Goal: Task Accomplishment & Management: Use online tool/utility

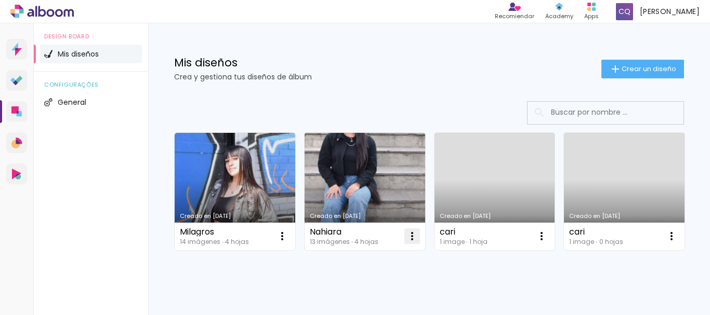
click at [413, 235] on iron-icon at bounding box center [412, 236] width 12 height 12
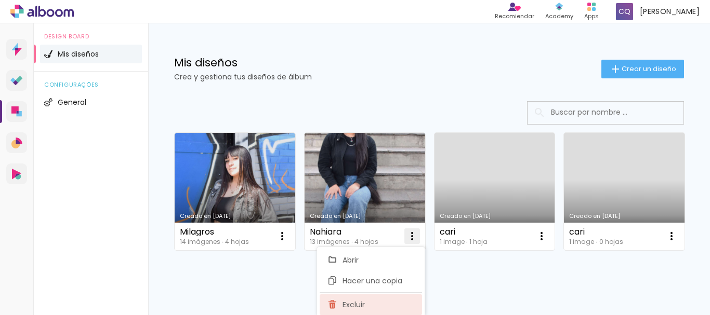
click at [334, 304] on iron-icon at bounding box center [332, 305] width 9 height 12
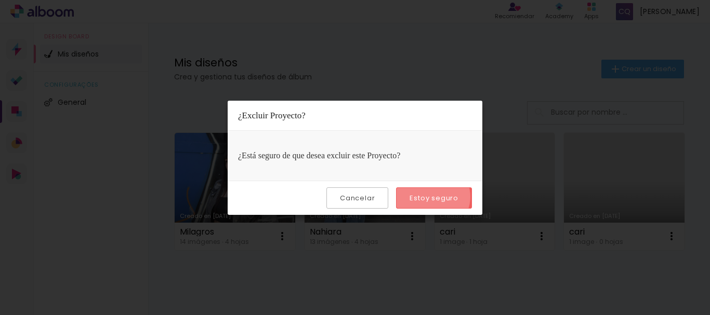
click at [0, 0] on slot "Estoy seguro" at bounding box center [0, 0] width 0 height 0
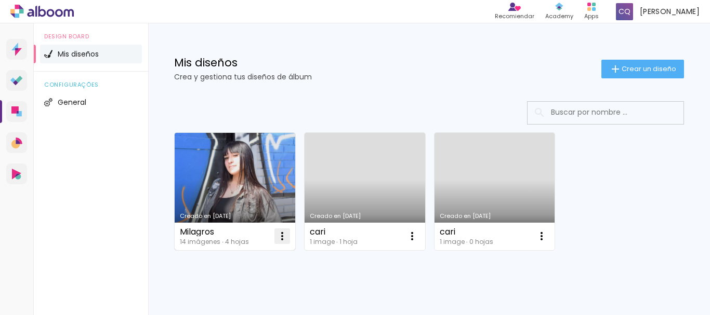
click at [283, 241] on iron-icon at bounding box center [282, 236] width 12 height 12
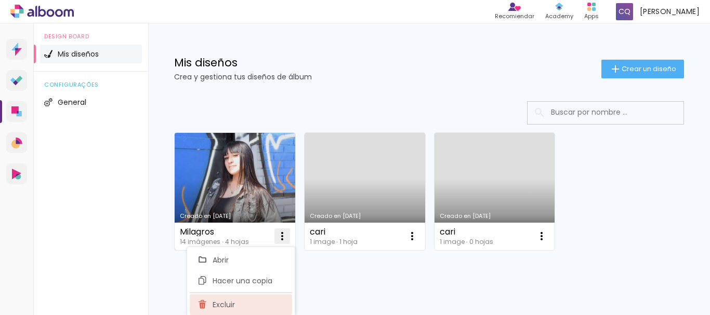
click at [239, 303] on paper-item "Excluir" at bounding box center [241, 305] width 102 height 21
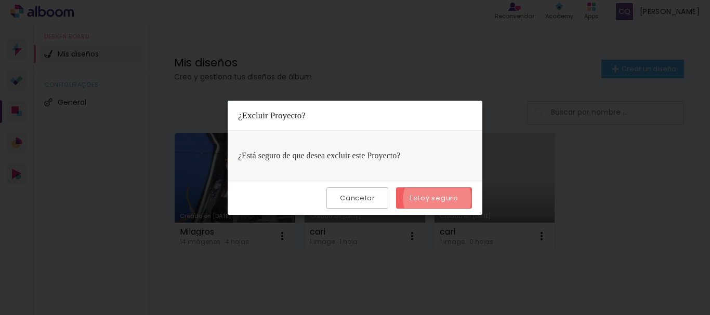
click at [0, 0] on slot "Estoy seguro" at bounding box center [0, 0] width 0 height 0
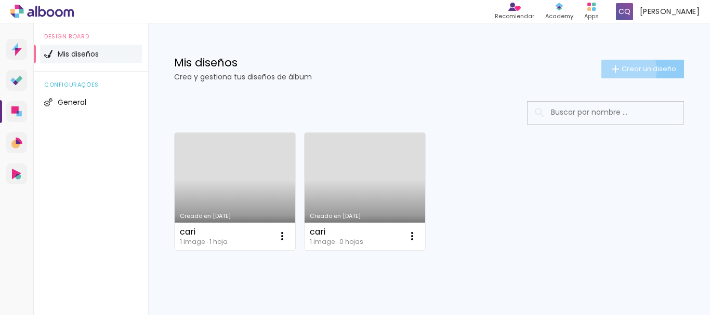
click at [609, 70] on iron-icon at bounding box center [615, 69] width 12 height 12
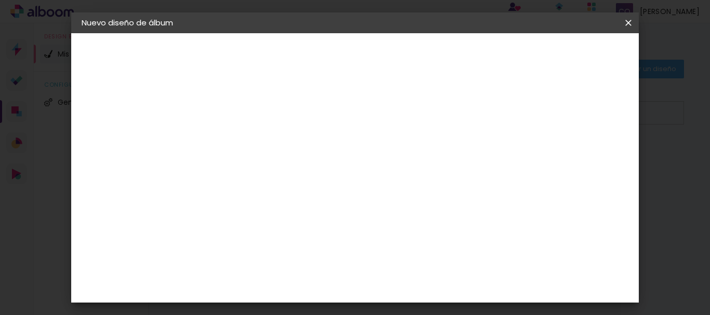
click at [252, 143] on input at bounding box center [252, 139] width 0 height 16
type input "Mia"
type paper-input "Mia"
click at [0, 0] on slot "Avanzar" at bounding box center [0, 0] width 0 height 0
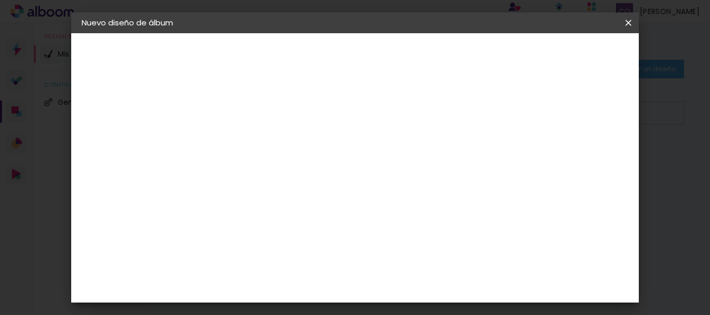
click at [258, 260] on div "La Isla" at bounding box center [251, 268] width 14 height 17
click at [0, 0] on slot "Avanzar" at bounding box center [0, 0] width 0 height 0
click at [305, 175] on iron-icon at bounding box center [298, 181] width 12 height 12
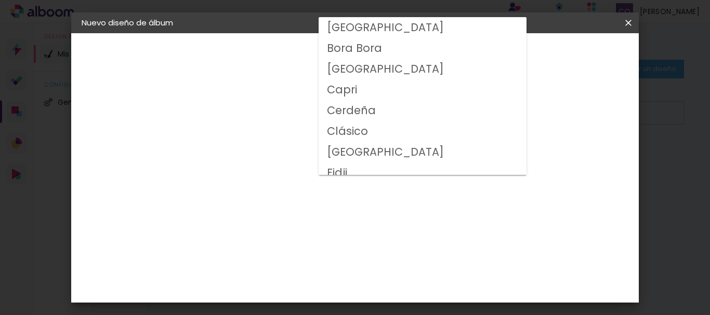
click at [385, 130] on paper-item "Clásico" at bounding box center [423, 131] width 208 height 21
type input "Clásico"
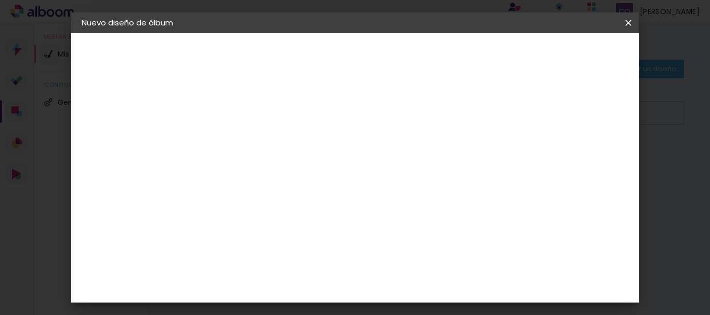
scroll to position [185, 0]
click at [0, 0] on slot "Avanzar" at bounding box center [0, 0] width 0 height 0
click at [379, 59] on span "Empezar diseño" at bounding box center [364, 58] width 32 height 15
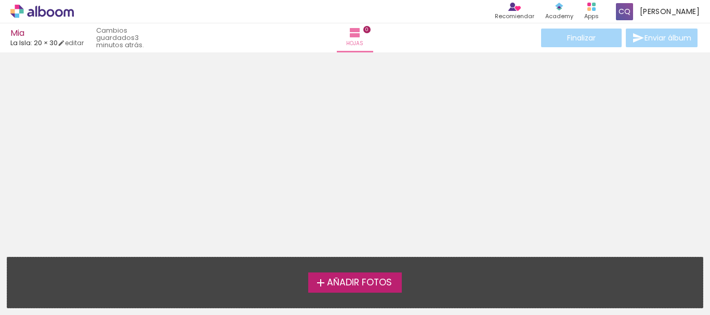
click at [318, 283] on iron-icon at bounding box center [320, 283] width 12 height 12
click at [0, 0] on input "file" at bounding box center [0, 0] width 0 height 0
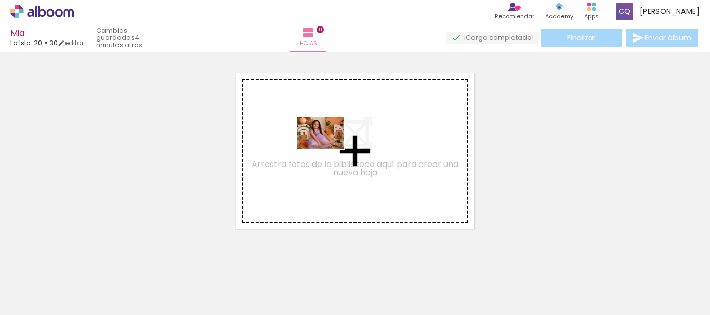
drag, startPoint x: 216, startPoint y: 281, endPoint x: 328, endPoint y: 149, distance: 173.7
click at [328, 149] on quentale-workspace at bounding box center [355, 157] width 710 height 315
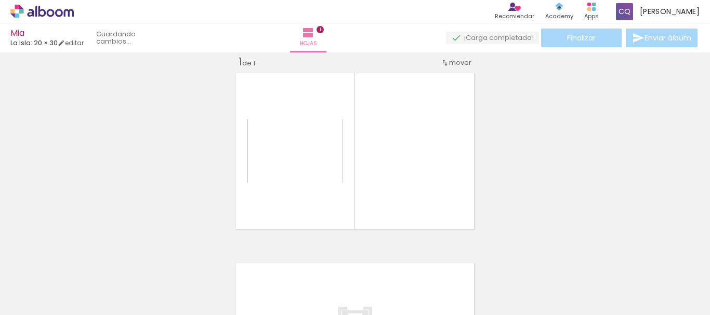
scroll to position [14, 0]
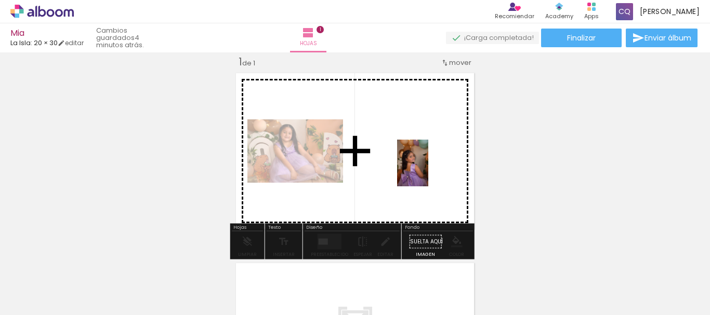
drag, startPoint x: 283, startPoint y: 294, endPoint x: 446, endPoint y: 175, distance: 202.4
click at [446, 175] on quentale-workspace at bounding box center [355, 157] width 710 height 315
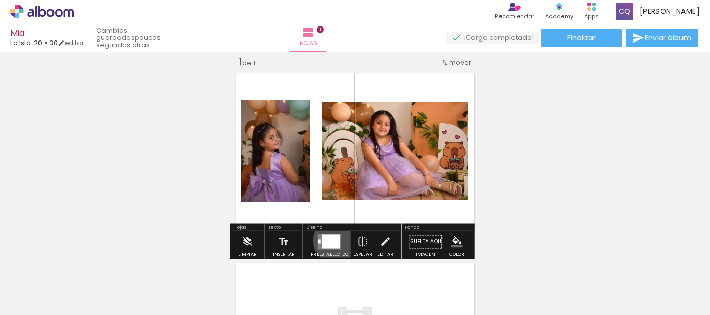
click at [334, 241] on div at bounding box center [331, 242] width 18 height 14
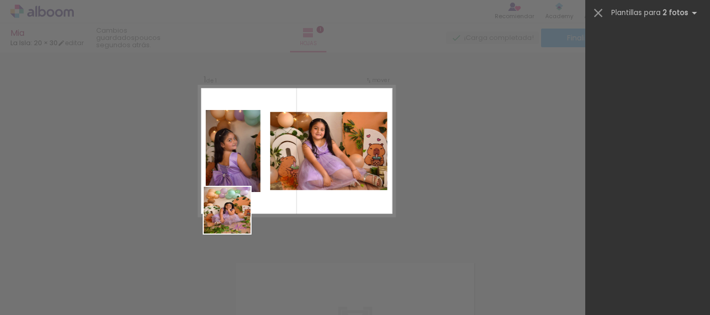
scroll to position [0, 0]
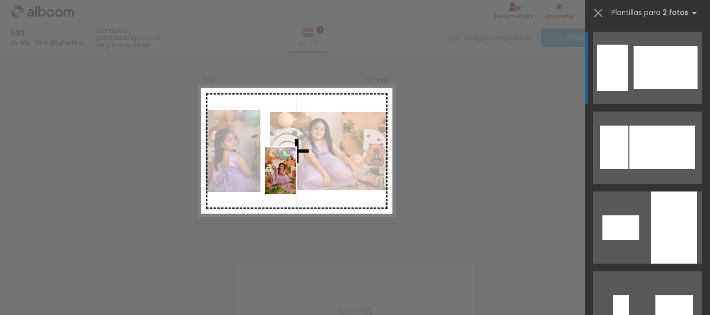
drag, startPoint x: 166, startPoint y: 289, endPoint x: 304, endPoint y: 173, distance: 180.3
click at [304, 173] on quentale-workspace at bounding box center [355, 157] width 710 height 315
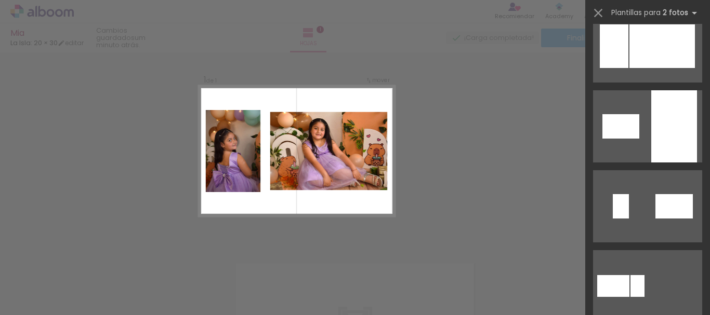
scroll to position [115, 0]
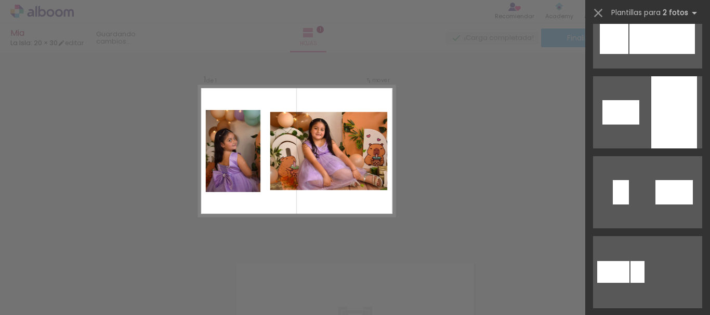
click at [487, 153] on div "Confirmar Cancelar" at bounding box center [355, 241] width 710 height 405
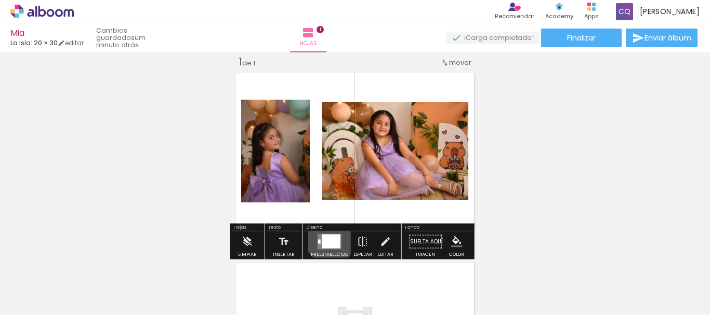
click at [328, 238] on div at bounding box center [331, 242] width 18 height 14
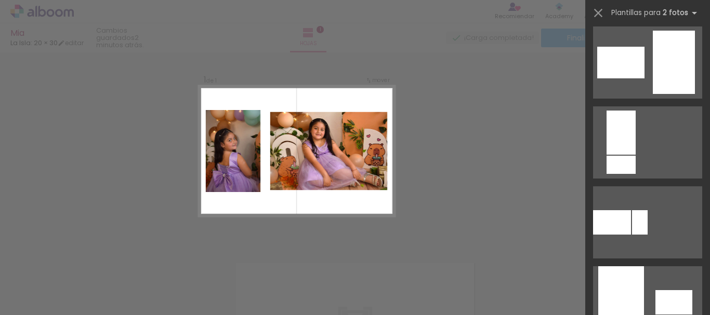
scroll to position [0, 0]
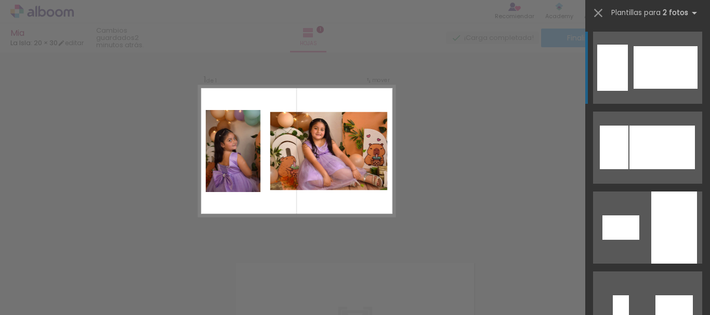
click at [655, 70] on div at bounding box center [666, 67] width 64 height 43
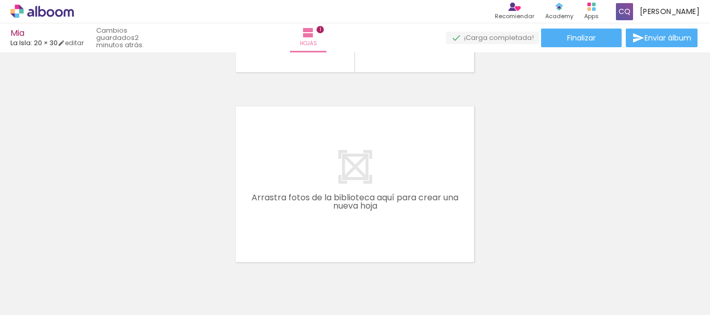
scroll to position [176, 0]
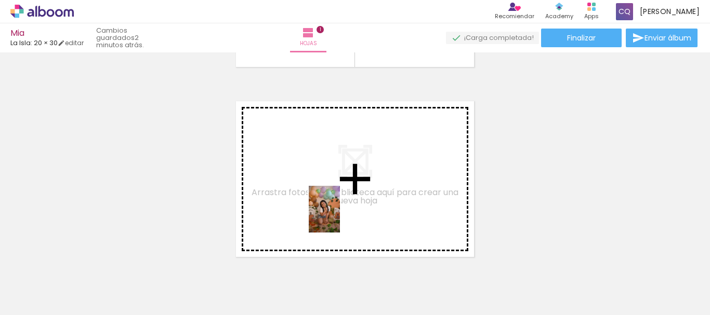
drag, startPoint x: 346, startPoint y: 299, endPoint x: 340, endPoint y: 217, distance: 81.8
click at [340, 217] on quentale-workspace at bounding box center [355, 157] width 710 height 315
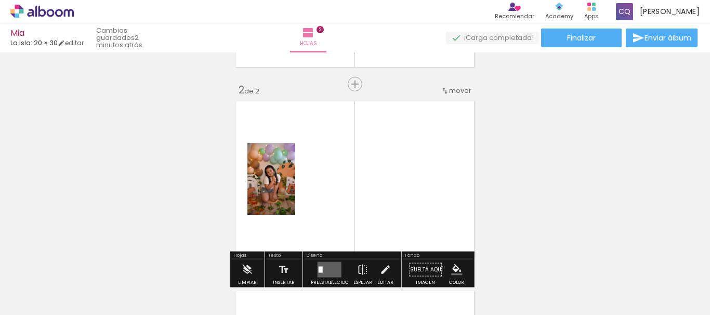
scroll to position [204, 0]
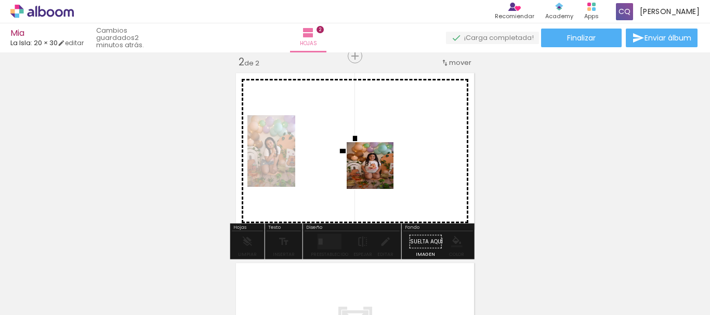
drag, startPoint x: 400, startPoint y: 288, endPoint x: 375, endPoint y: 163, distance: 127.2
click at [375, 163] on quentale-workspace at bounding box center [355, 157] width 710 height 315
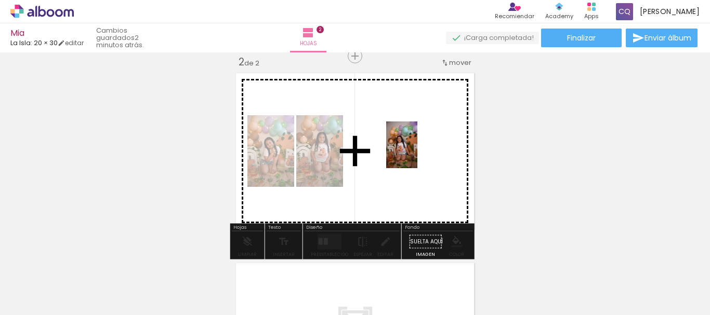
drag, startPoint x: 457, startPoint y: 285, endPoint x: 417, endPoint y: 151, distance: 139.9
click at [417, 151] on quentale-workspace at bounding box center [355, 157] width 710 height 315
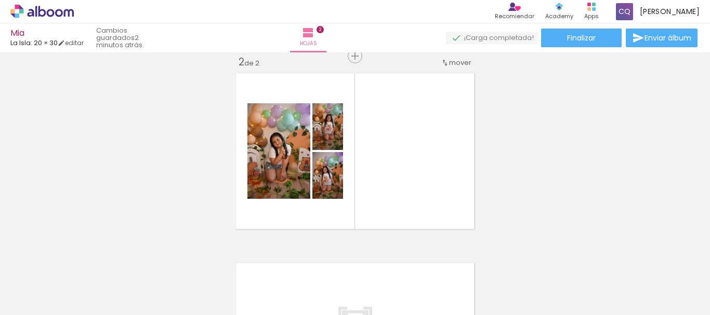
scroll to position [219, 0]
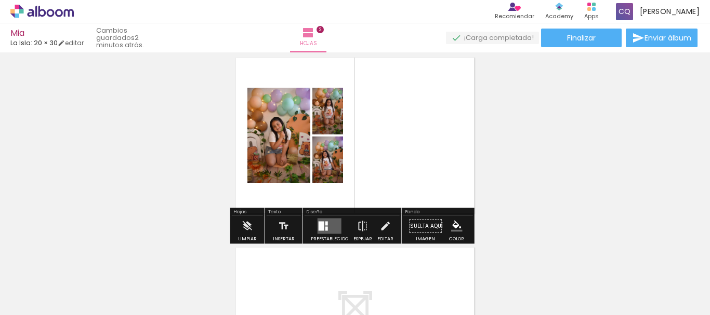
click at [325, 225] on div at bounding box center [326, 224] width 3 height 4
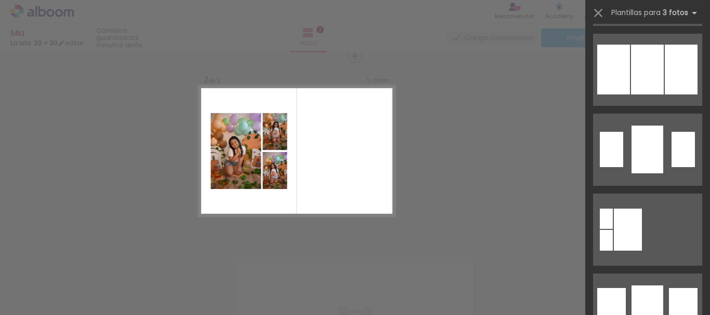
scroll to position [1114, 0]
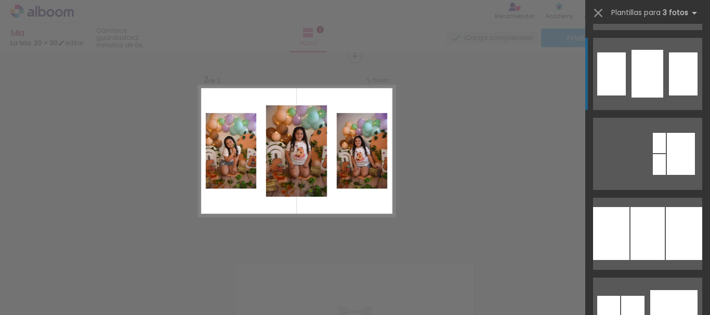
click at [656, 76] on div at bounding box center [647, 74] width 32 height 48
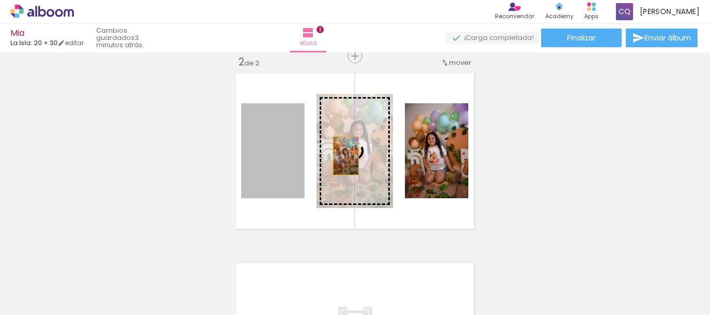
drag, startPoint x: 257, startPoint y: 181, endPoint x: 342, endPoint y: 156, distance: 89.0
click at [0, 0] on slot at bounding box center [0, 0] width 0 height 0
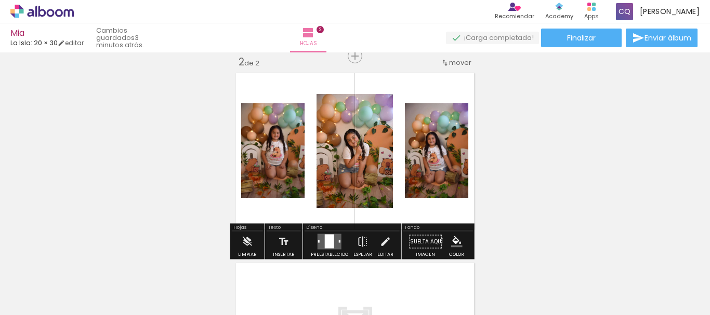
click at [522, 128] on div "Insertar hoja 1 de 2 Insertar hoja 2 de 2" at bounding box center [355, 137] width 710 height 571
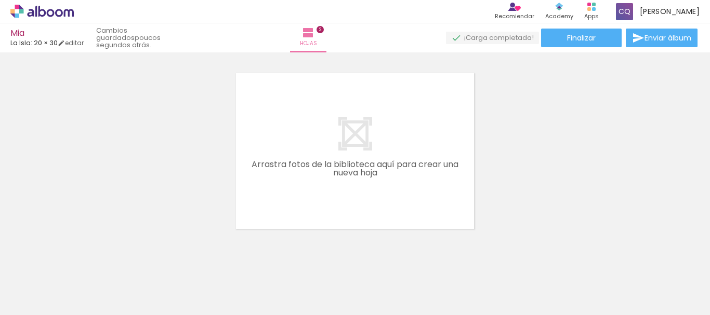
scroll to position [403, 0]
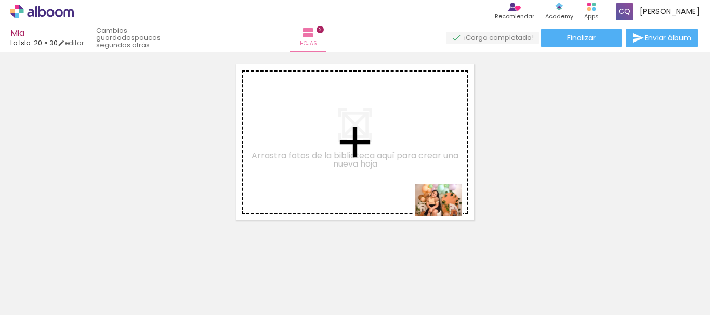
drag, startPoint x: 514, startPoint y: 290, endPoint x: 411, endPoint y: 185, distance: 147.0
click at [411, 185] on quentale-workspace at bounding box center [355, 157] width 710 height 315
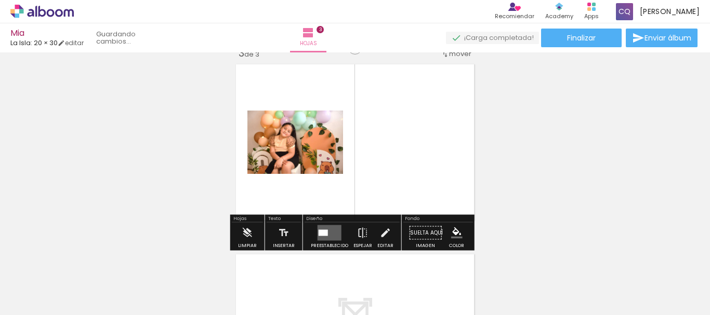
scroll to position [394, 0]
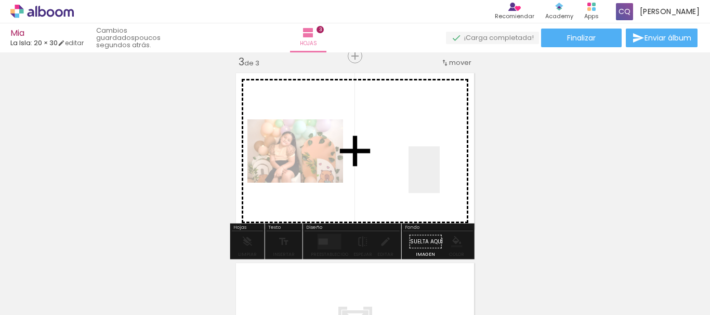
drag, startPoint x: 558, startPoint y: 291, endPoint x: 411, endPoint y: 162, distance: 195.2
click at [411, 162] on quentale-workspace at bounding box center [355, 157] width 710 height 315
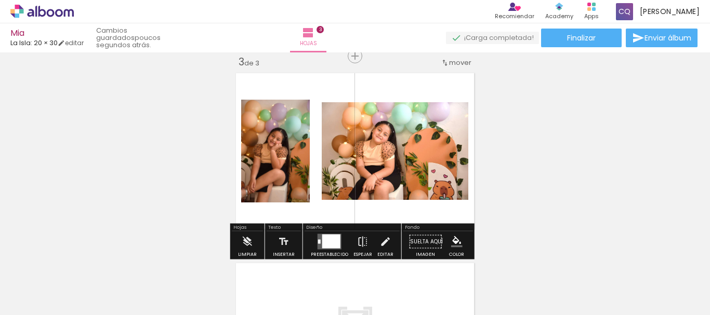
click at [691, 207] on div "Insertar hoja 1 de 3 Insertar hoja 2 de 3 Insertar hoja 3 de 3" at bounding box center [355, 42] width 710 height 761
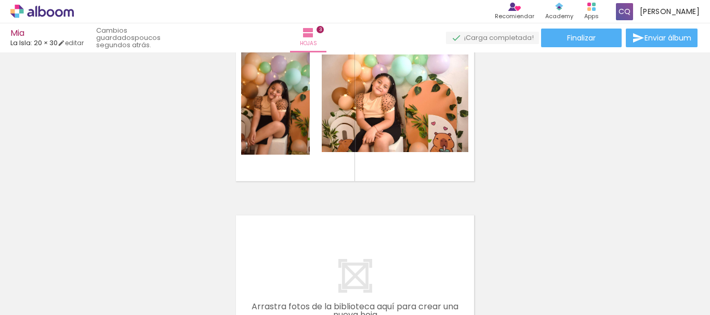
scroll to position [445, 0]
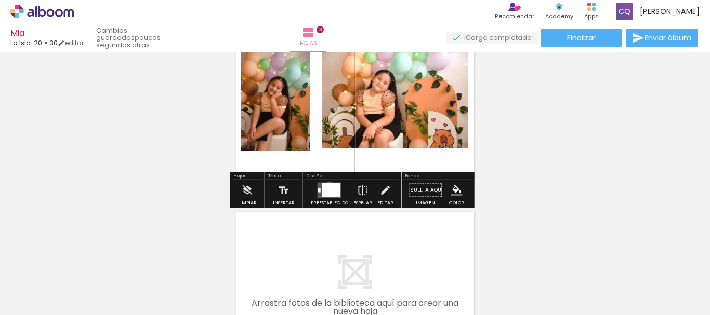
click at [327, 187] on div at bounding box center [331, 190] width 18 height 14
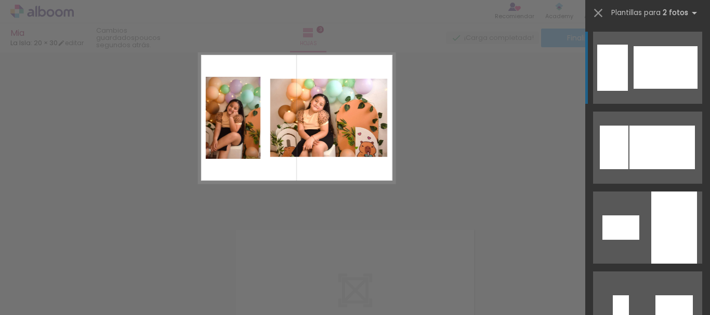
scroll to position [394, 0]
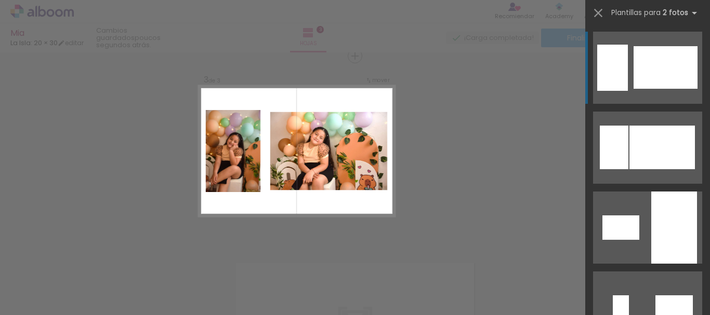
click at [674, 55] on div at bounding box center [666, 67] width 64 height 43
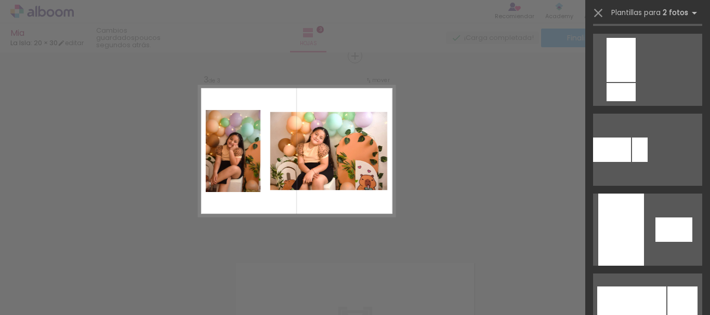
scroll to position [521, 0]
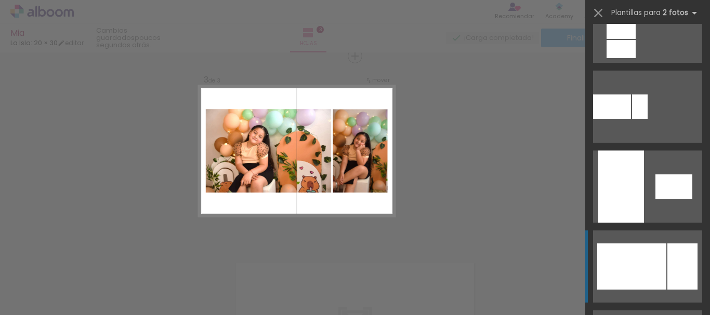
click at [656, 256] on div at bounding box center [631, 267] width 69 height 46
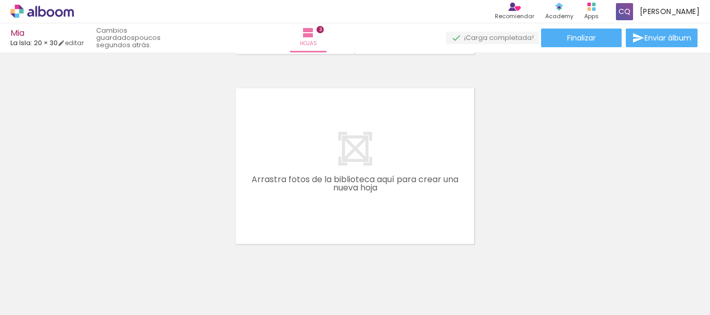
scroll to position [588, 0]
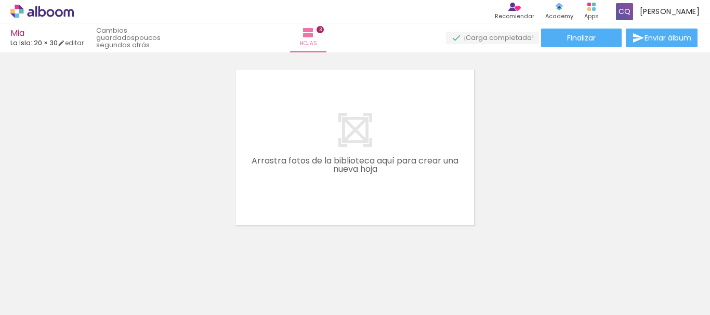
click at [407, 173] on quentale-layouter at bounding box center [355, 147] width 246 height 164
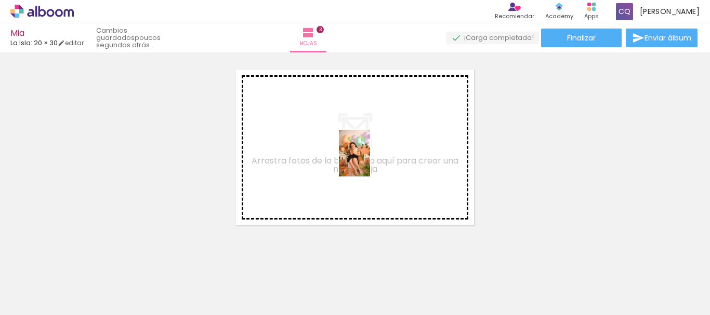
drag, startPoint x: 604, startPoint y: 282, endPoint x: 369, endPoint y: 161, distance: 264.7
click at [369, 161] on quentale-workspace at bounding box center [355, 157] width 710 height 315
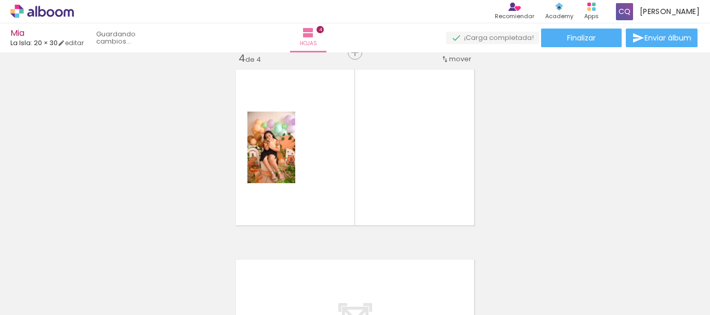
scroll to position [584, 0]
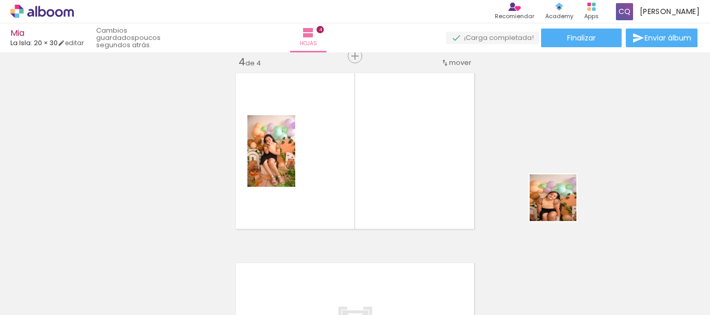
drag, startPoint x: 677, startPoint y: 288, endPoint x: 451, endPoint y: 180, distance: 251.3
click at [451, 180] on quentale-workspace at bounding box center [355, 157] width 710 height 315
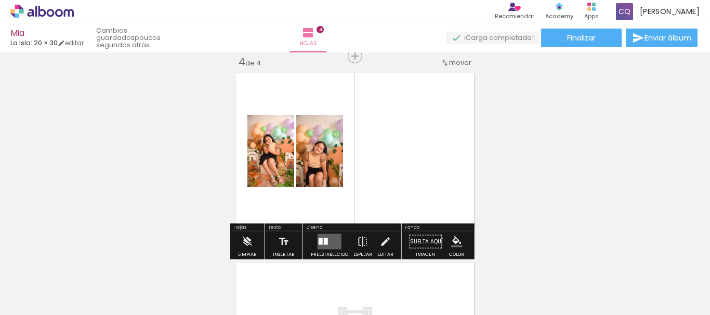
click at [325, 241] on div at bounding box center [326, 242] width 4 height 7
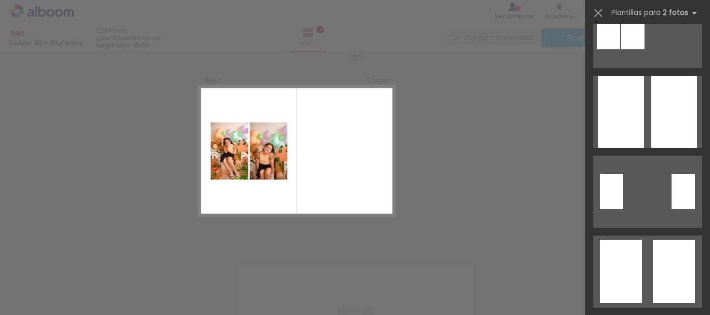
scroll to position [217, 0]
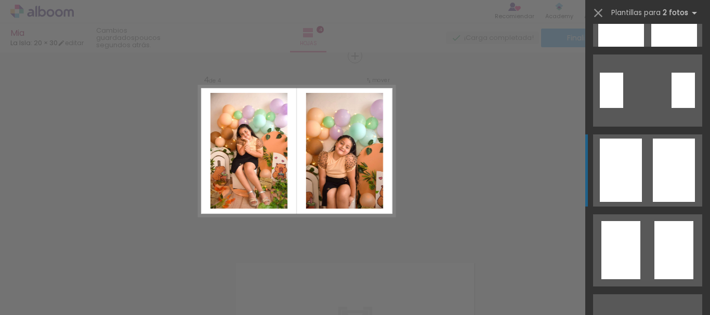
click at [653, 164] on div at bounding box center [674, 170] width 42 height 63
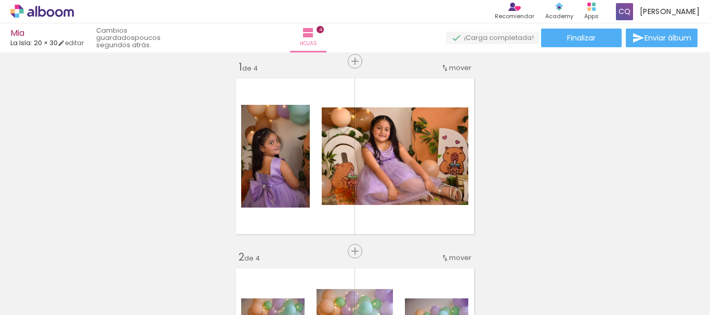
scroll to position [0, 0]
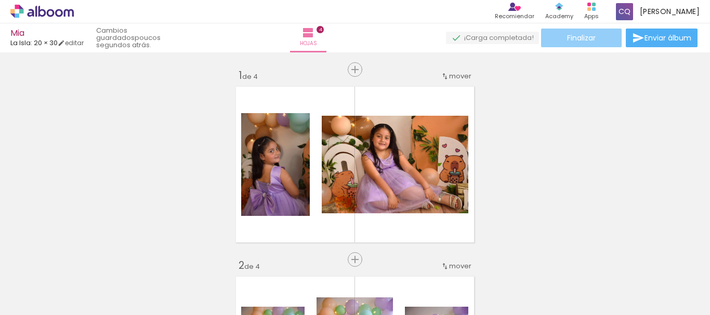
click at [580, 37] on span "Finalizar" at bounding box center [581, 37] width 29 height 7
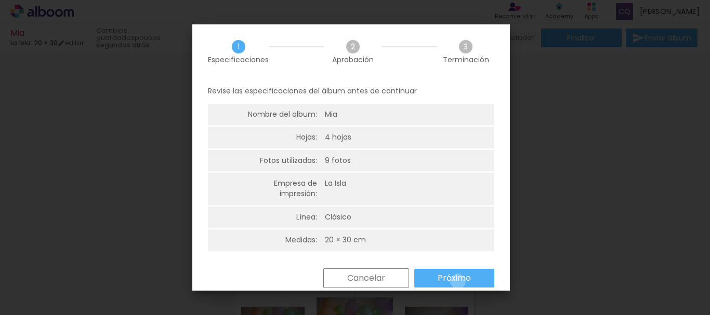
click at [0, 0] on slot "Próximo" at bounding box center [0, 0] width 0 height 0
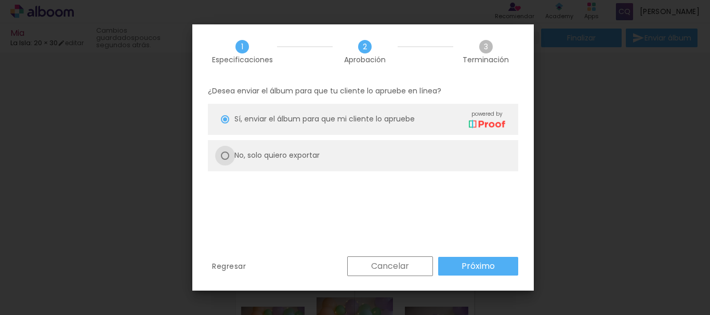
click at [223, 155] on div at bounding box center [225, 156] width 8 height 8
type paper-radio-button "on"
click at [0, 0] on slot "Próximo" at bounding box center [0, 0] width 0 height 0
type input "Alta, 300 DPI"
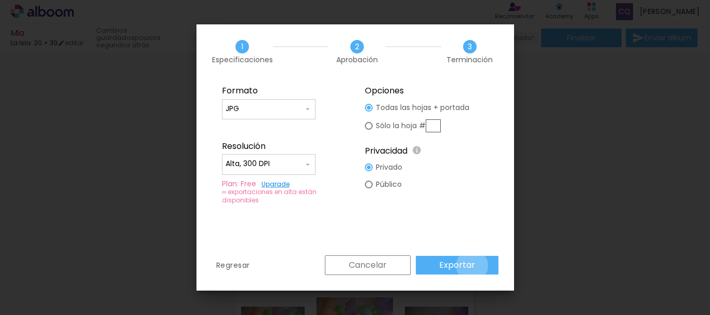
click at [0, 0] on slot "Exportar" at bounding box center [0, 0] width 0 height 0
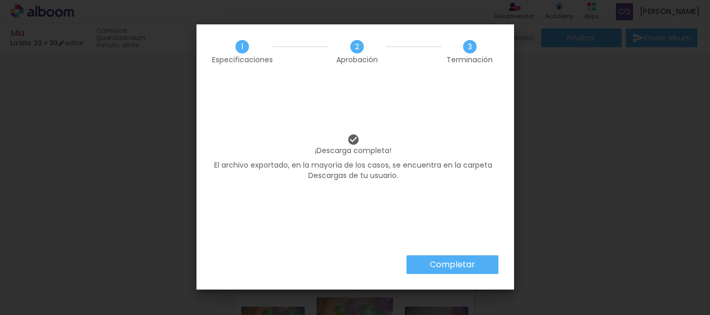
click at [0, 0] on slot "Completar" at bounding box center [0, 0] width 0 height 0
